Goal: Task Accomplishment & Management: Use online tool/utility

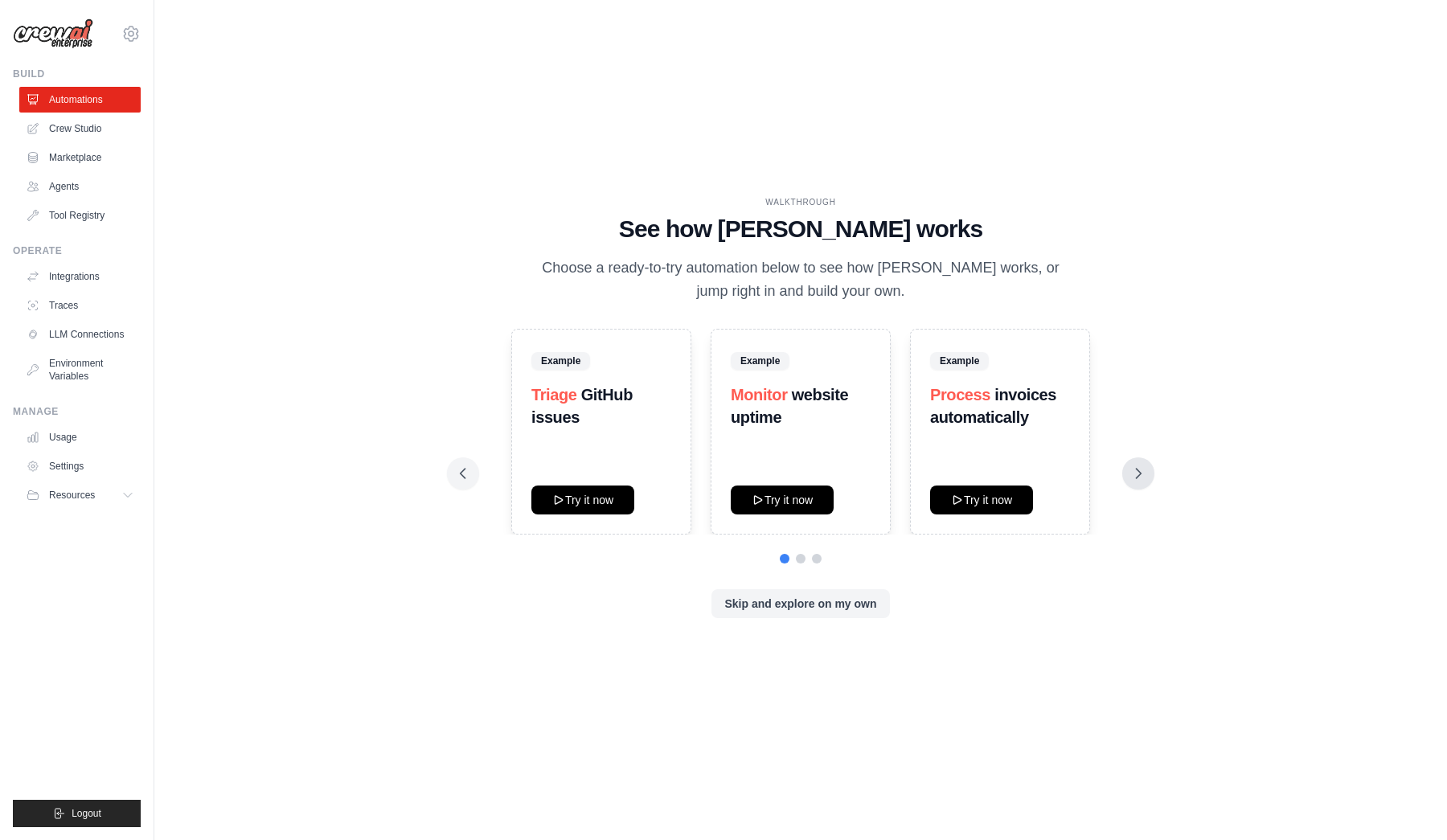
click at [1139, 479] on icon at bounding box center [1137, 473] width 16 height 16
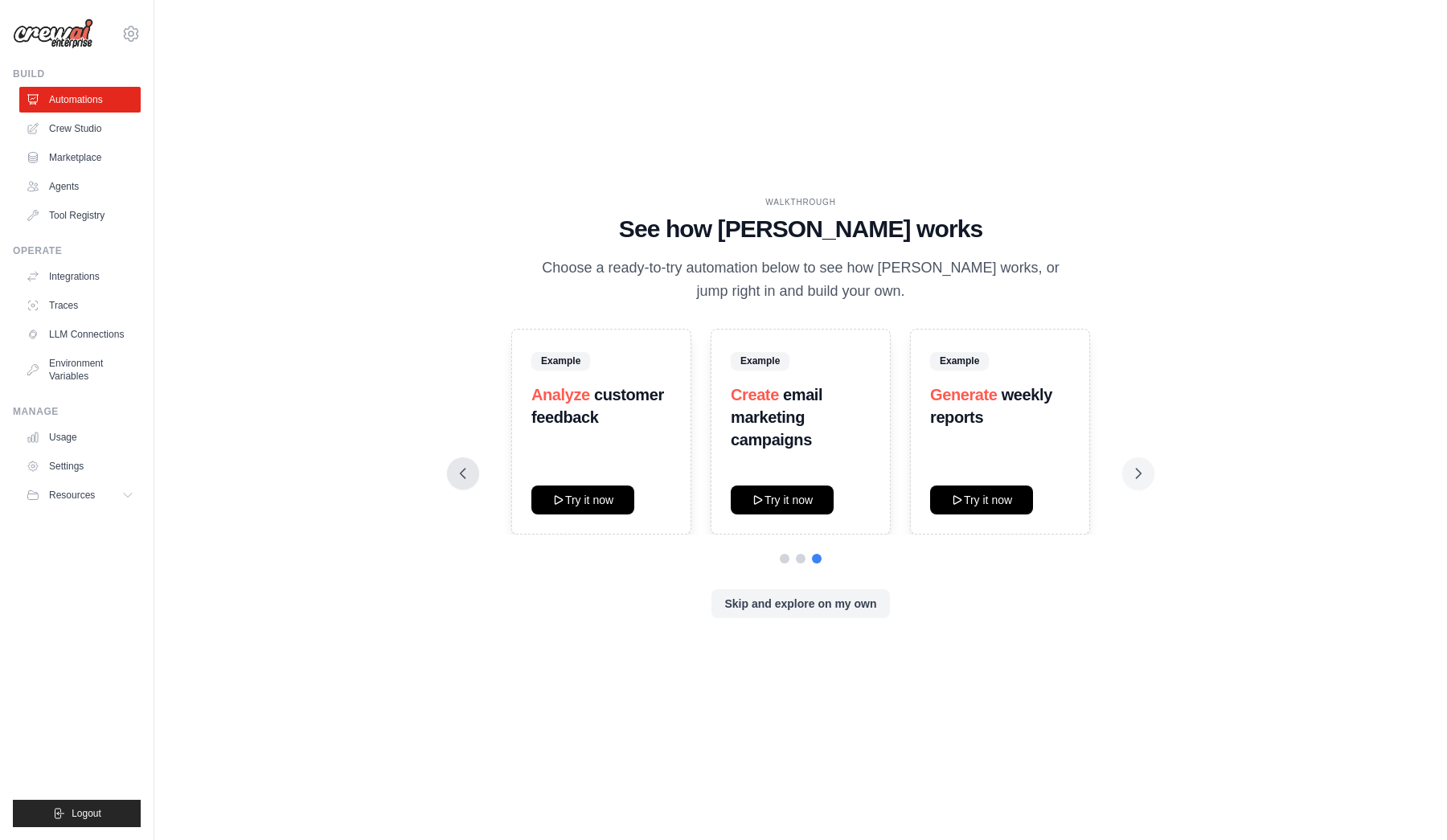
click at [460, 475] on icon at bounding box center [462, 473] width 16 height 16
click at [96, 130] on link "Crew Studio" at bounding box center [81, 128] width 121 height 26
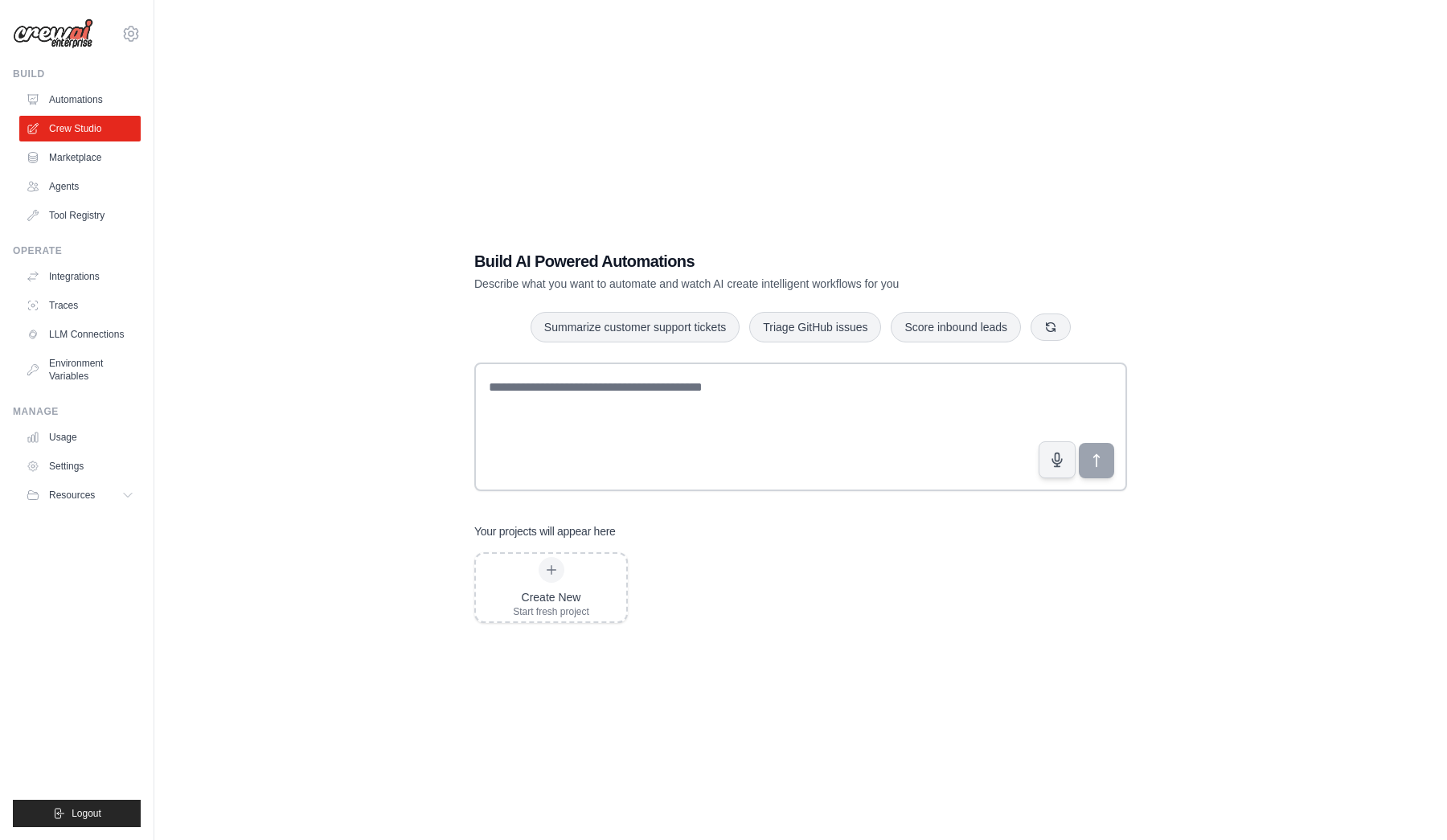
click at [1232, 288] on div "Build AI Powered Automations Describe what you want to automate and watch AI cr…" at bounding box center [801, 436] width 1241 height 840
click at [584, 585] on div "Create New Start fresh project" at bounding box center [551, 588] width 77 height 61
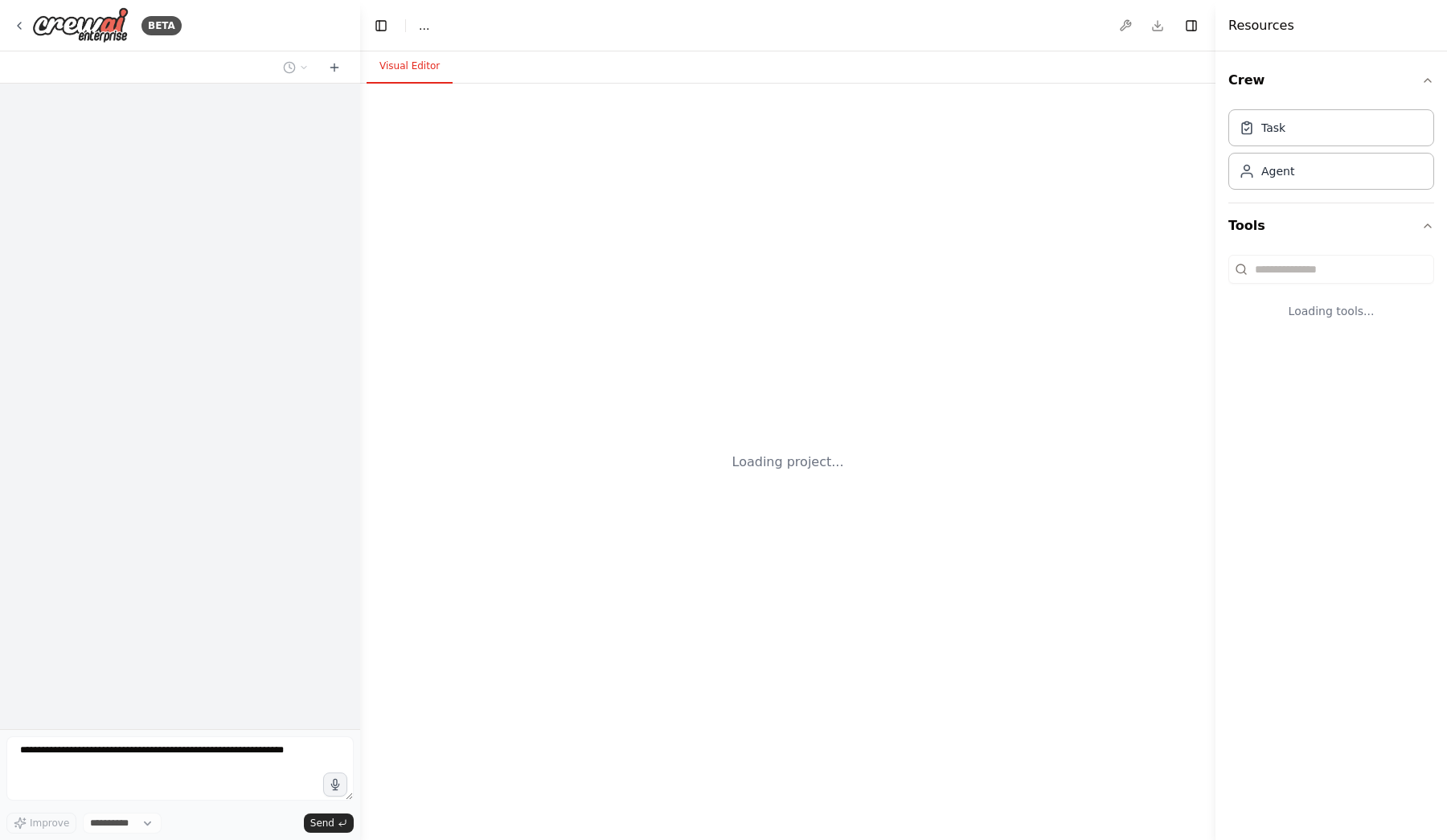
select select "****"
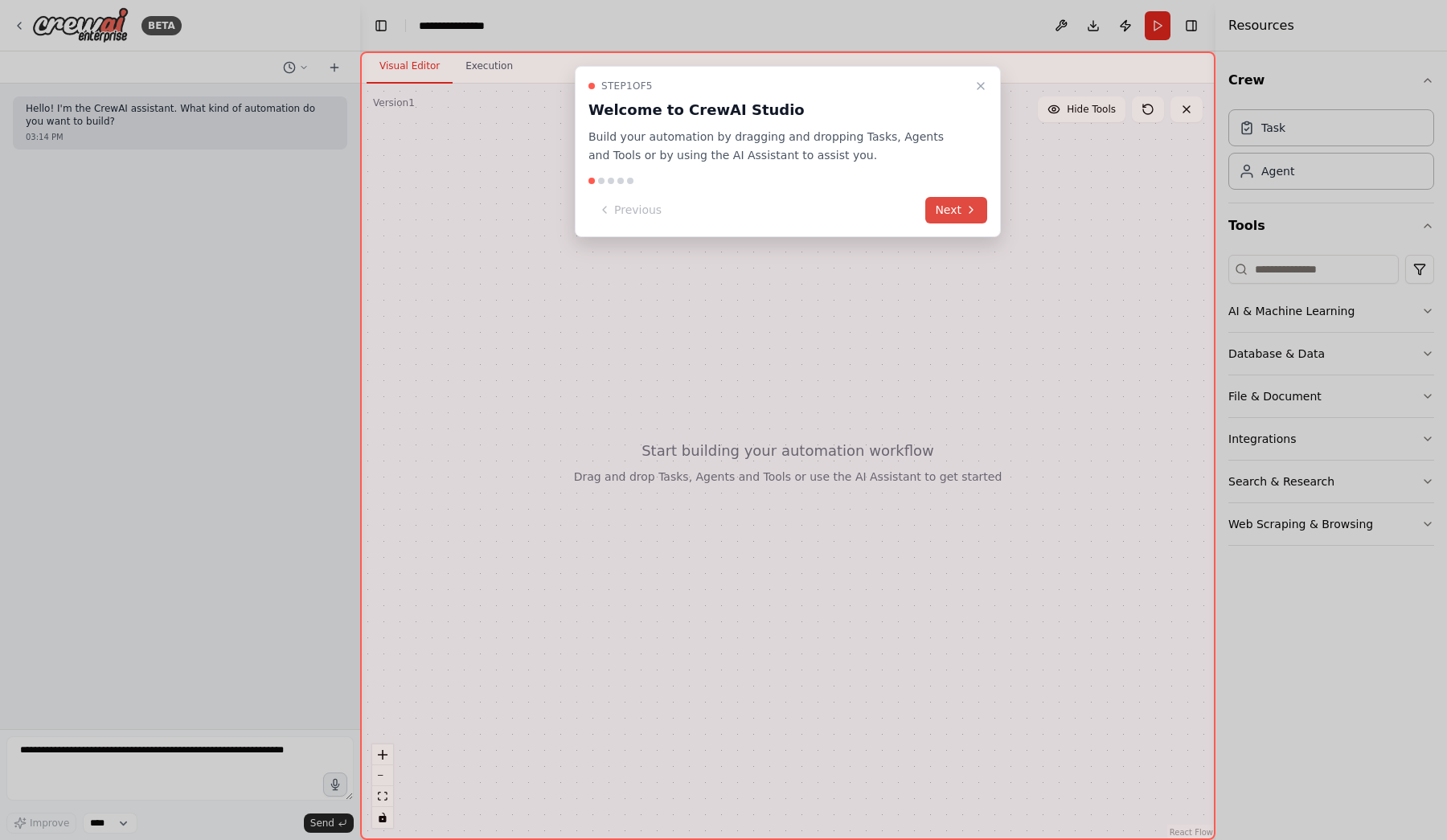
click at [948, 204] on button "Next" at bounding box center [956, 210] width 62 height 26
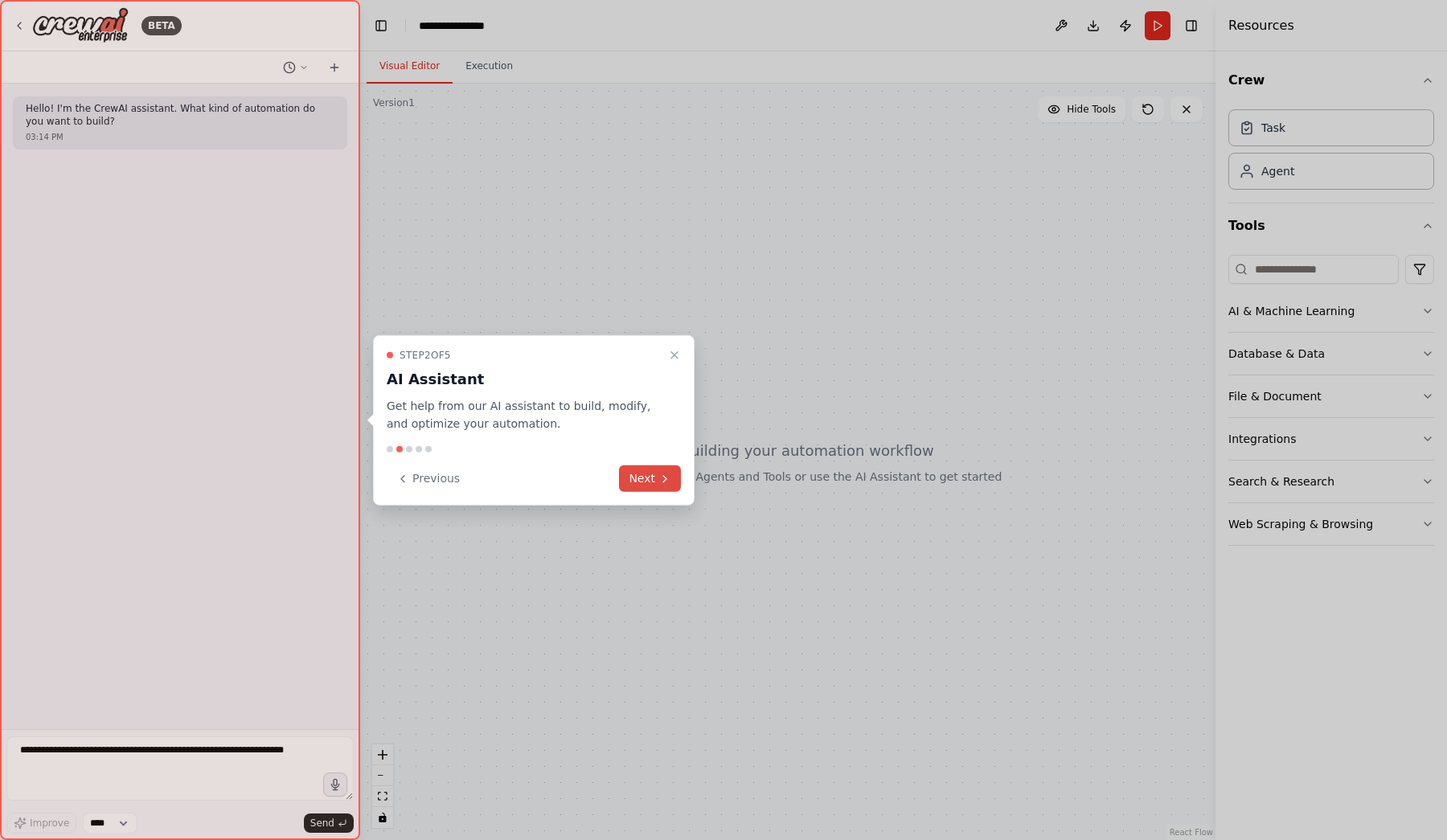
click at [641, 472] on button "Next" at bounding box center [650, 479] width 62 height 26
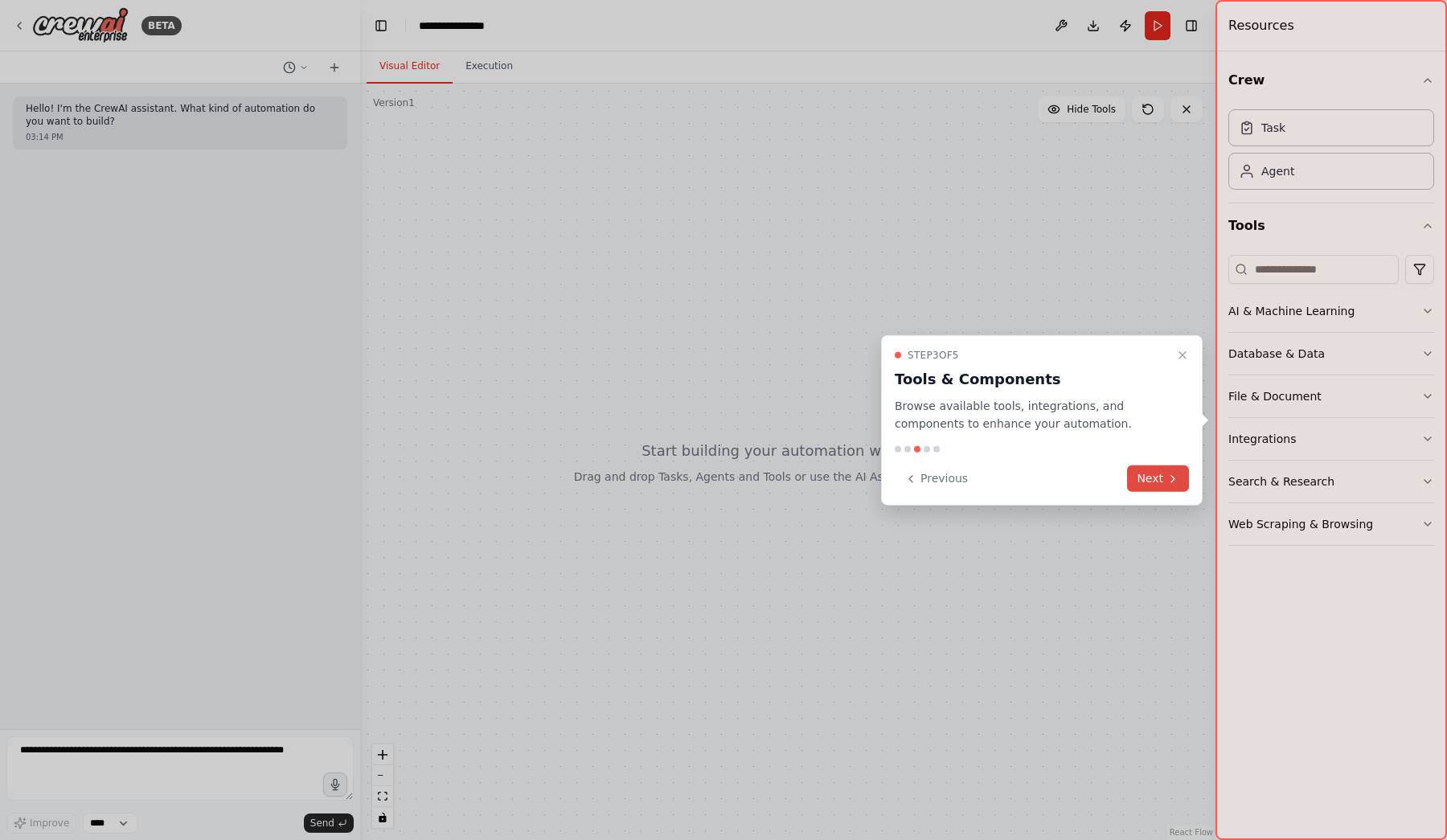
click at [1144, 474] on button "Next" at bounding box center [1157, 479] width 62 height 26
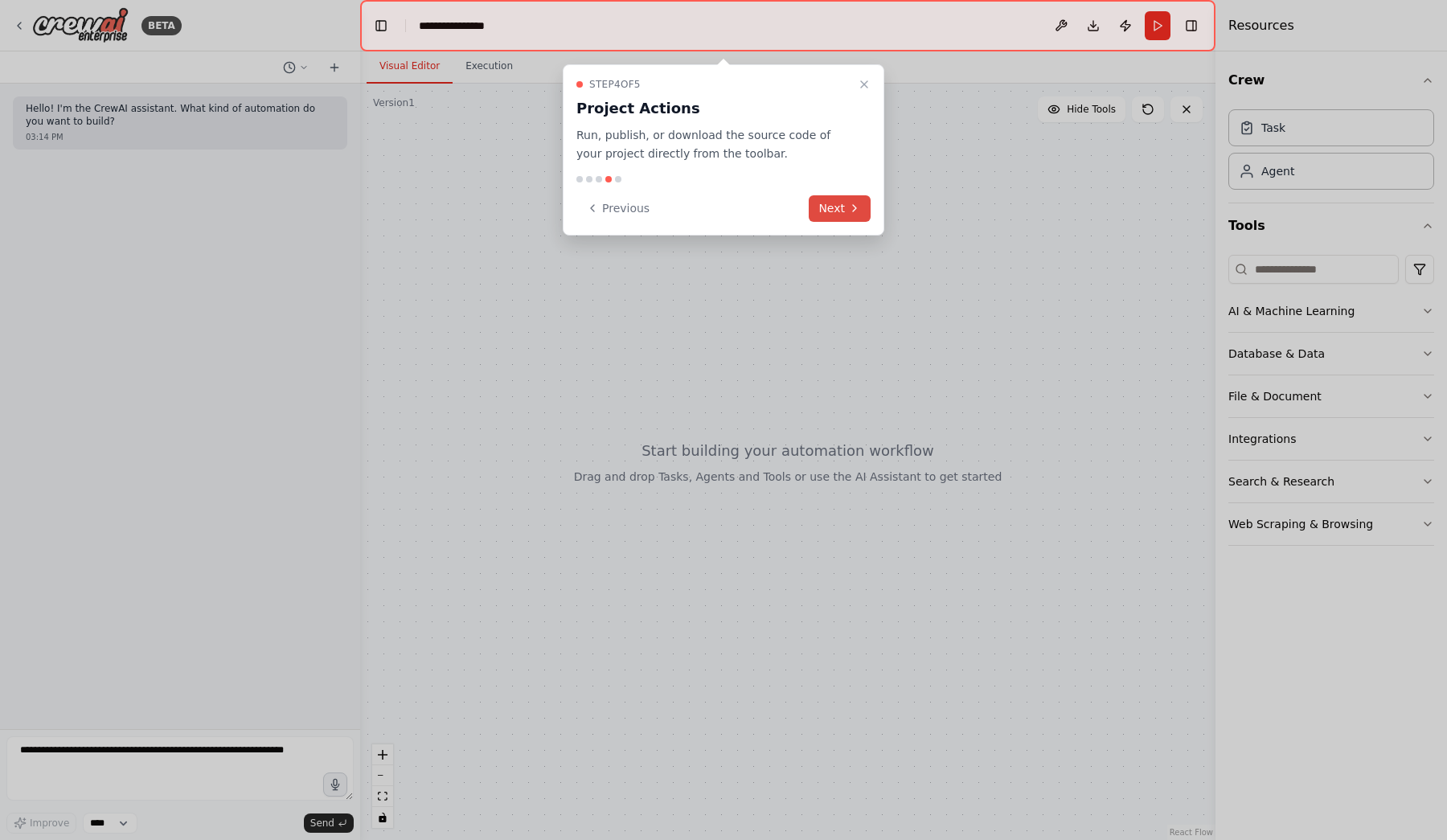
click at [835, 204] on button "Next" at bounding box center [839, 209] width 62 height 26
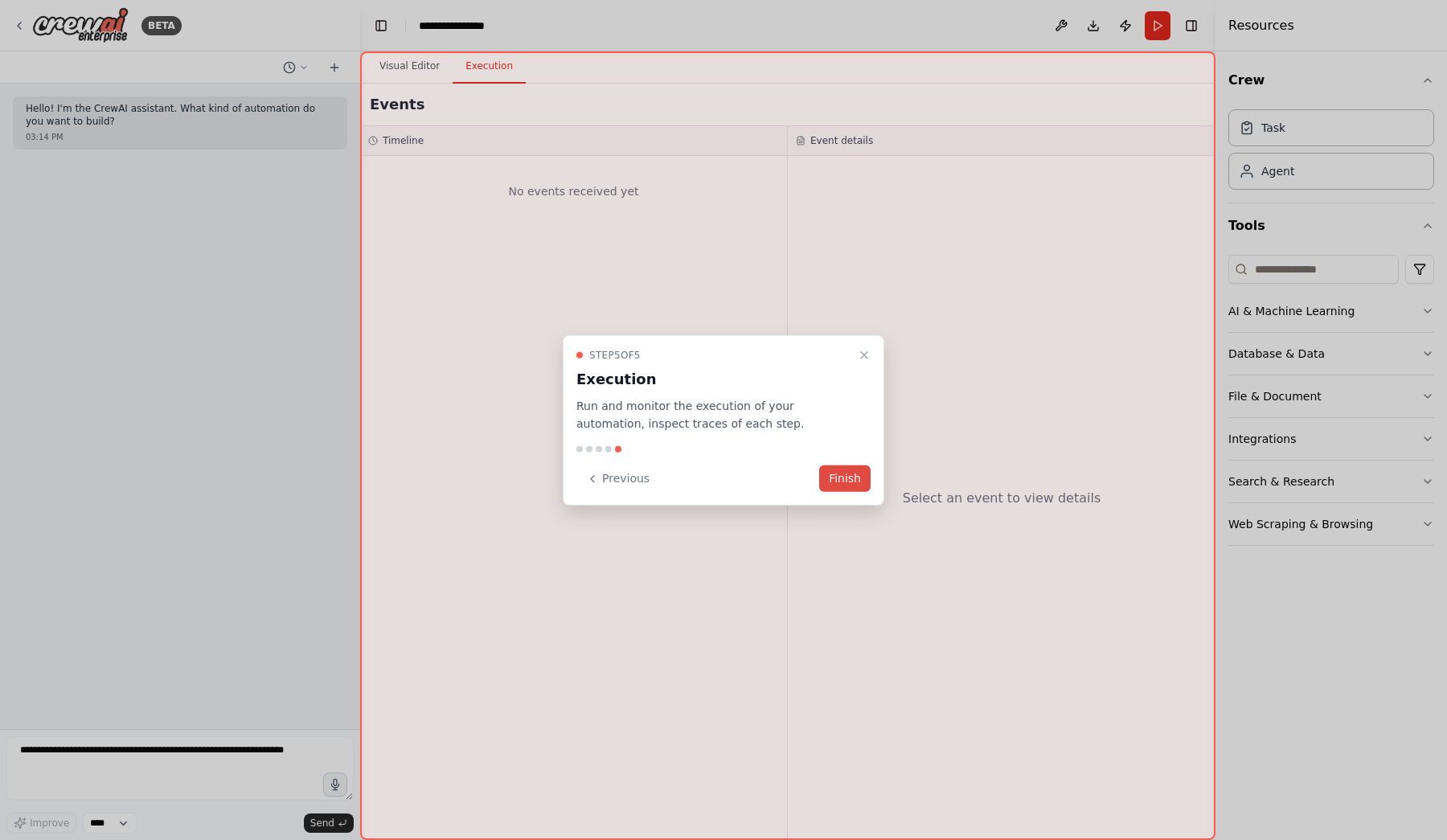
click at [847, 479] on button "Finish" at bounding box center [844, 479] width 51 height 26
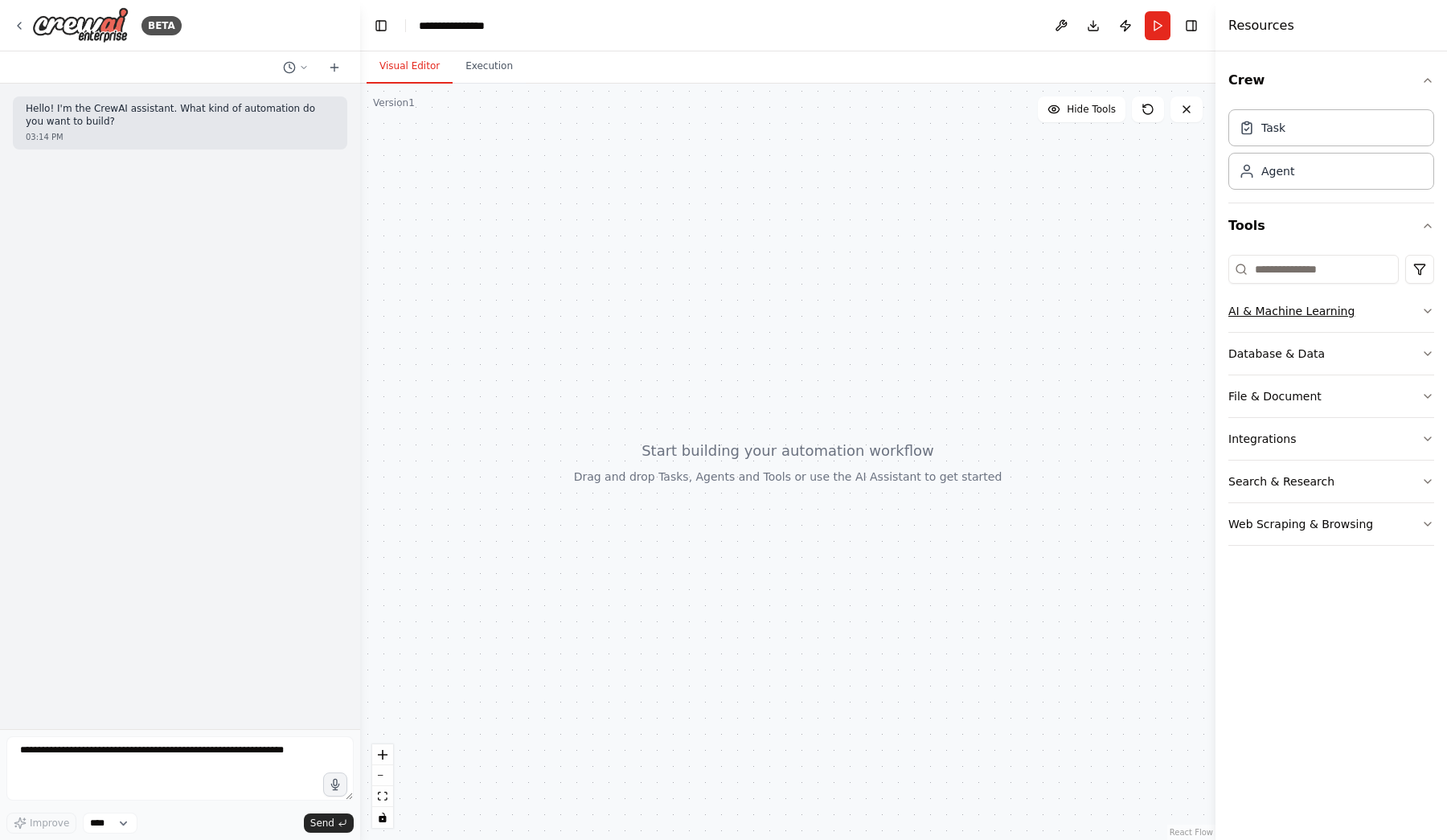
click at [1260, 311] on button "AI & Machine Learning" at bounding box center [1331, 311] width 206 height 42
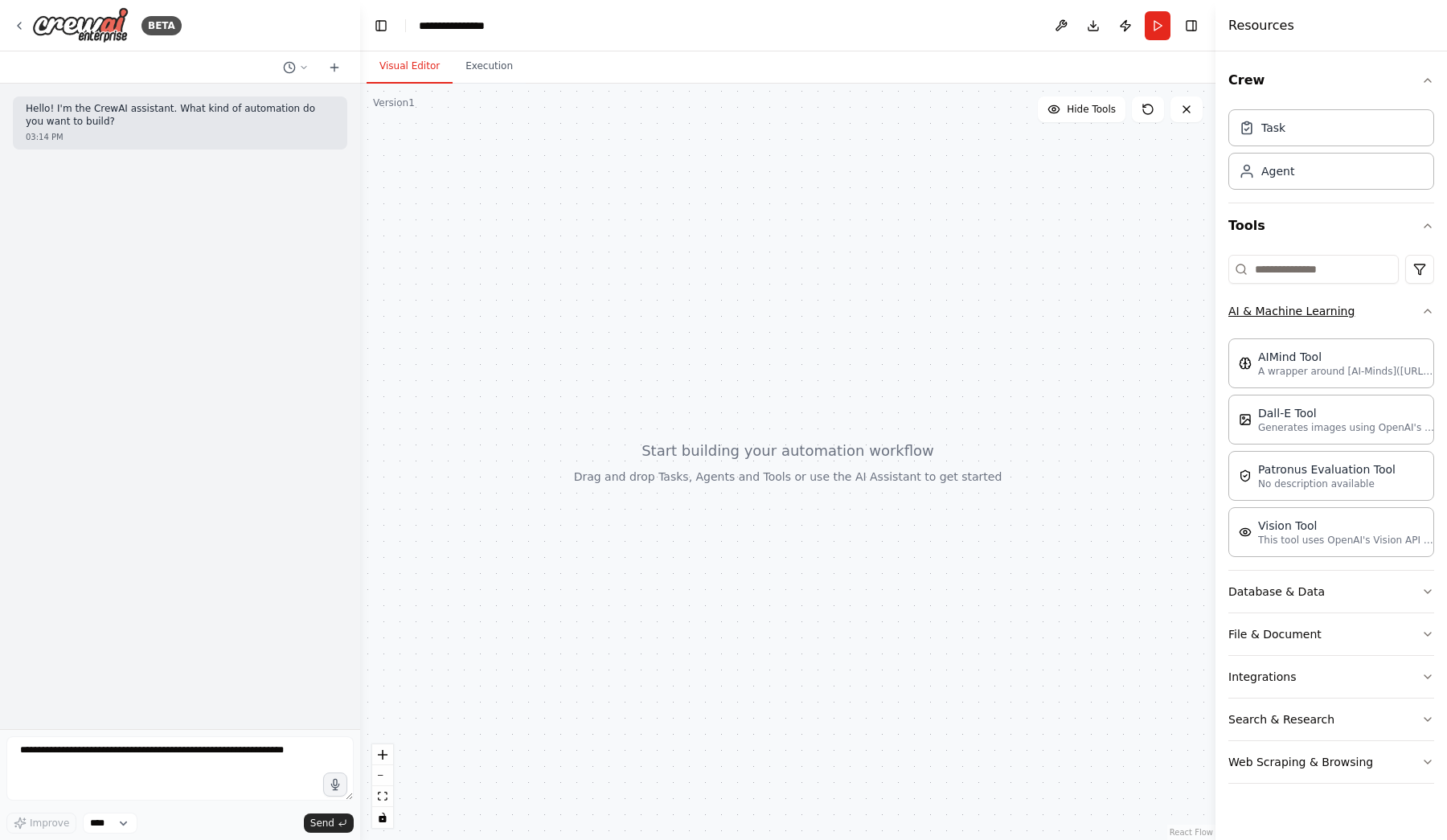
click at [1260, 311] on button "AI & Machine Learning" at bounding box center [1331, 311] width 206 height 42
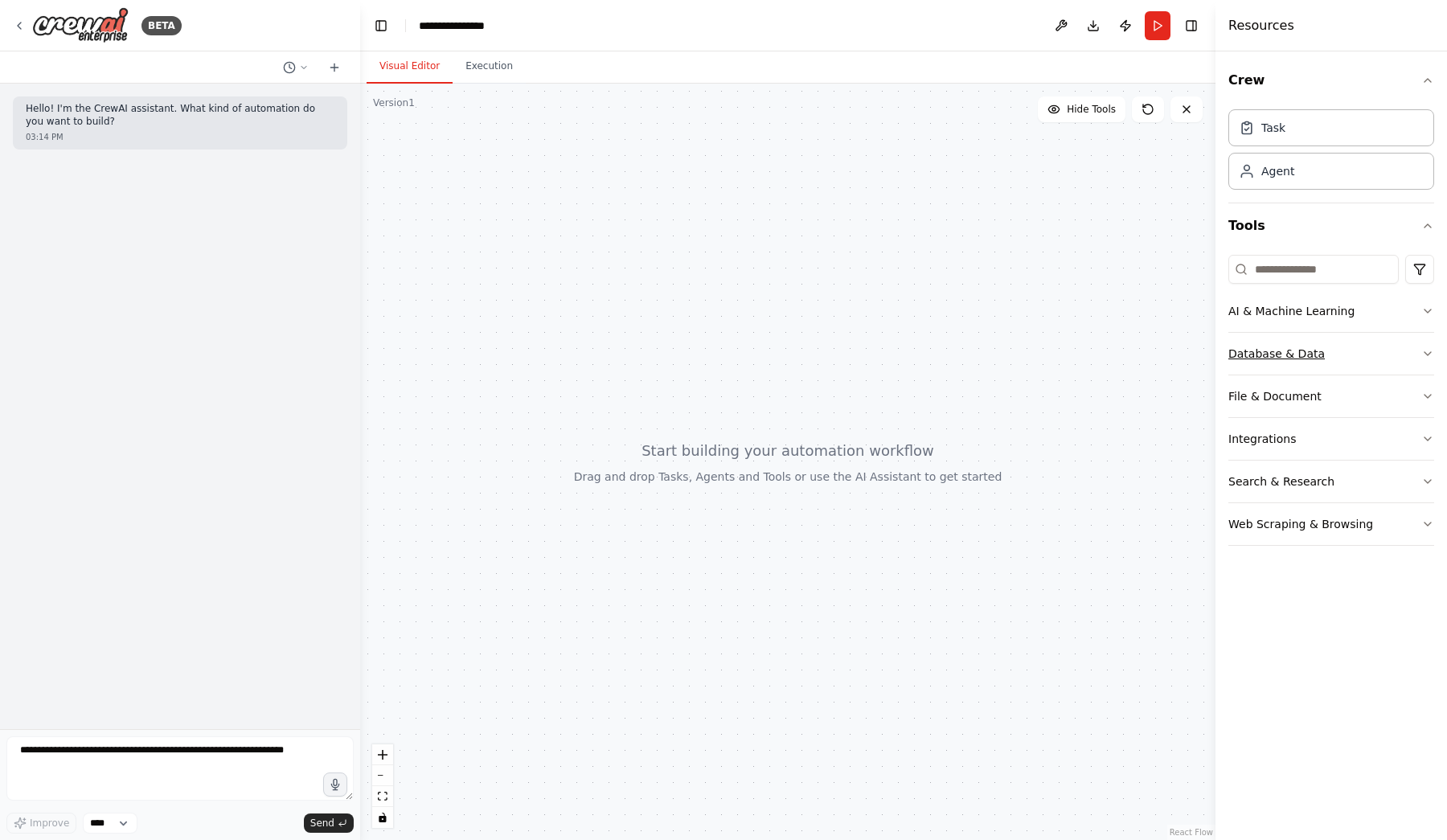
click at [1267, 342] on button "Database & Data" at bounding box center [1331, 353] width 206 height 42
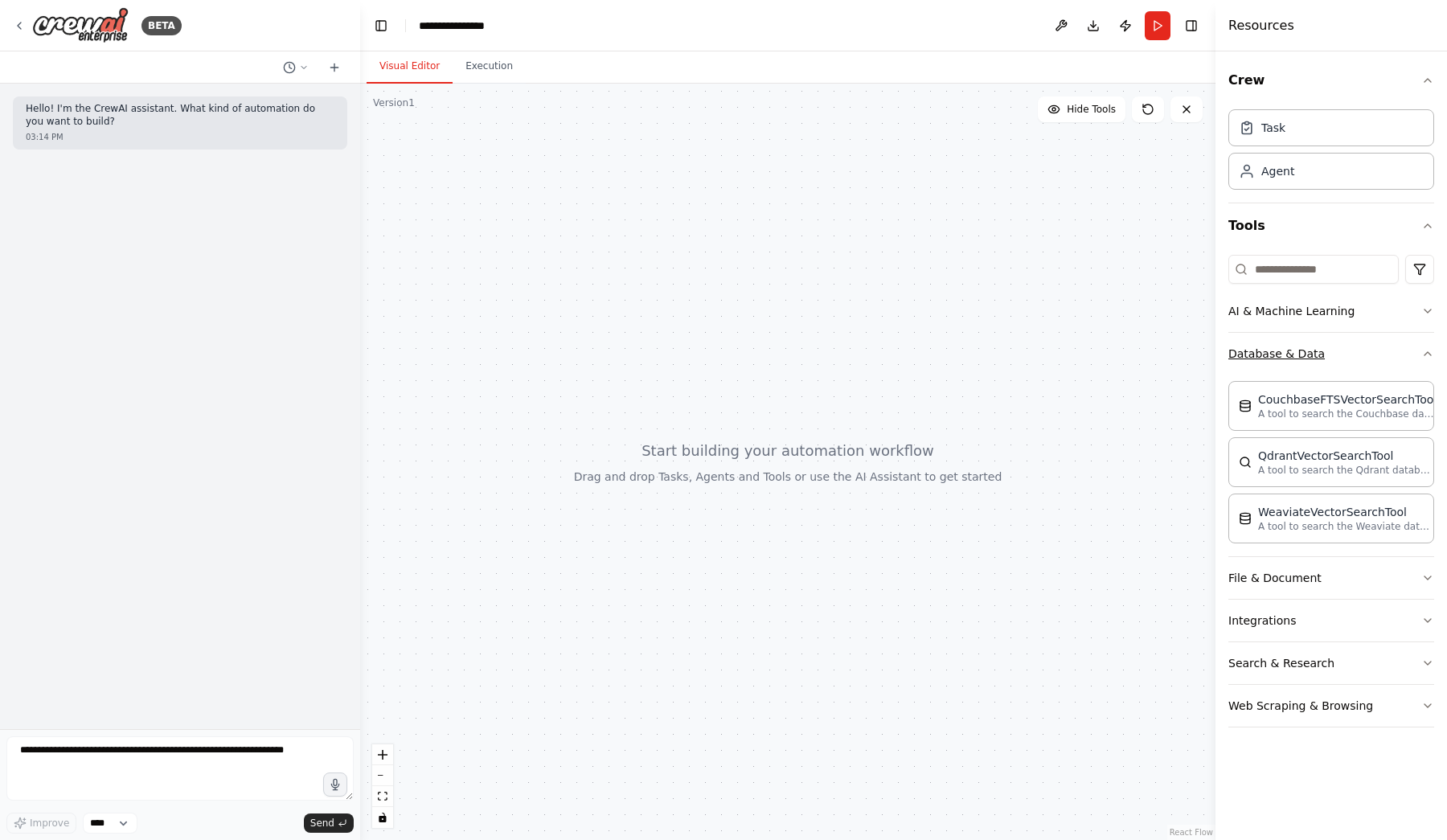
click at [1267, 342] on button "Database & Data" at bounding box center [1331, 353] width 206 height 42
